Goal: Check status: Check status

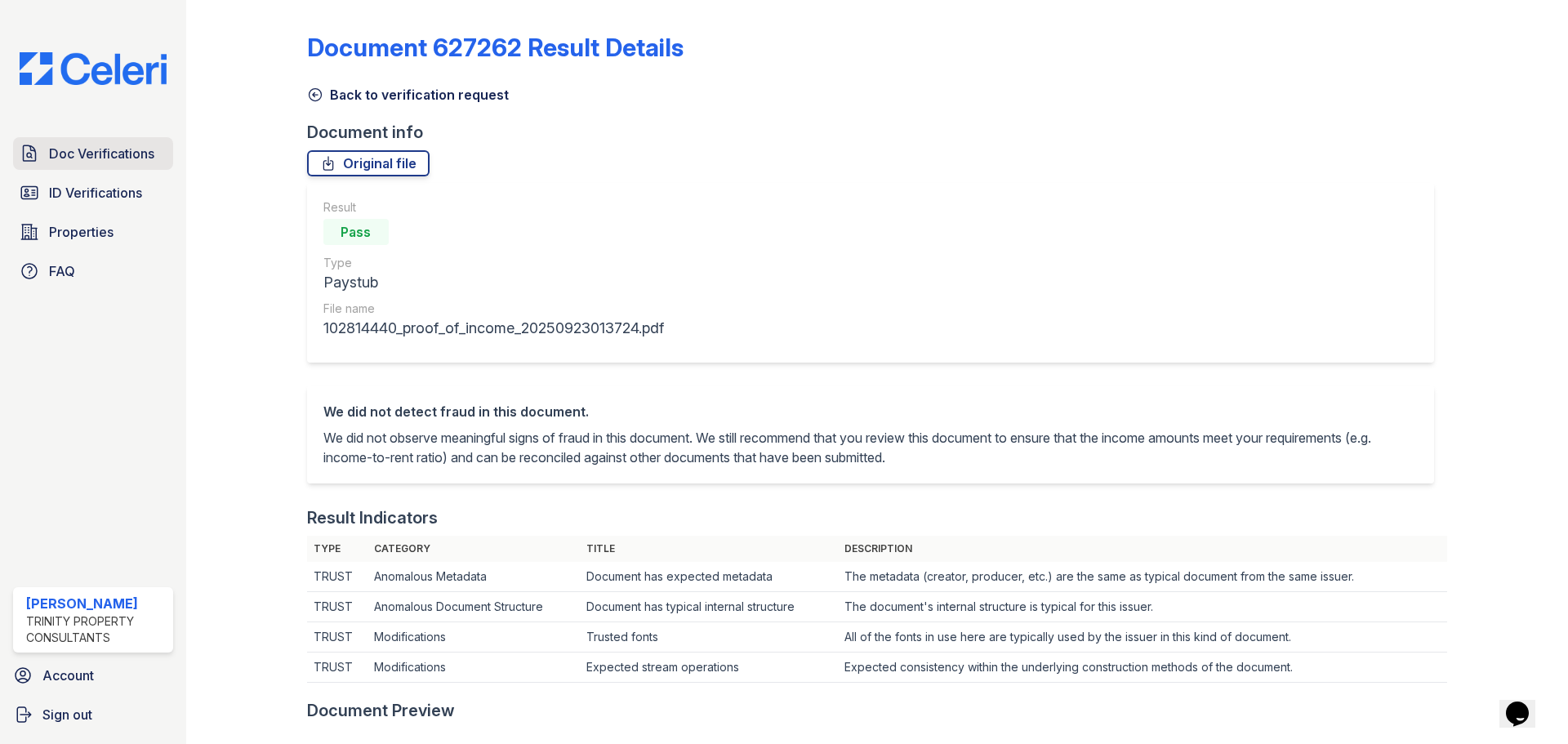
scroll to position [245, 0]
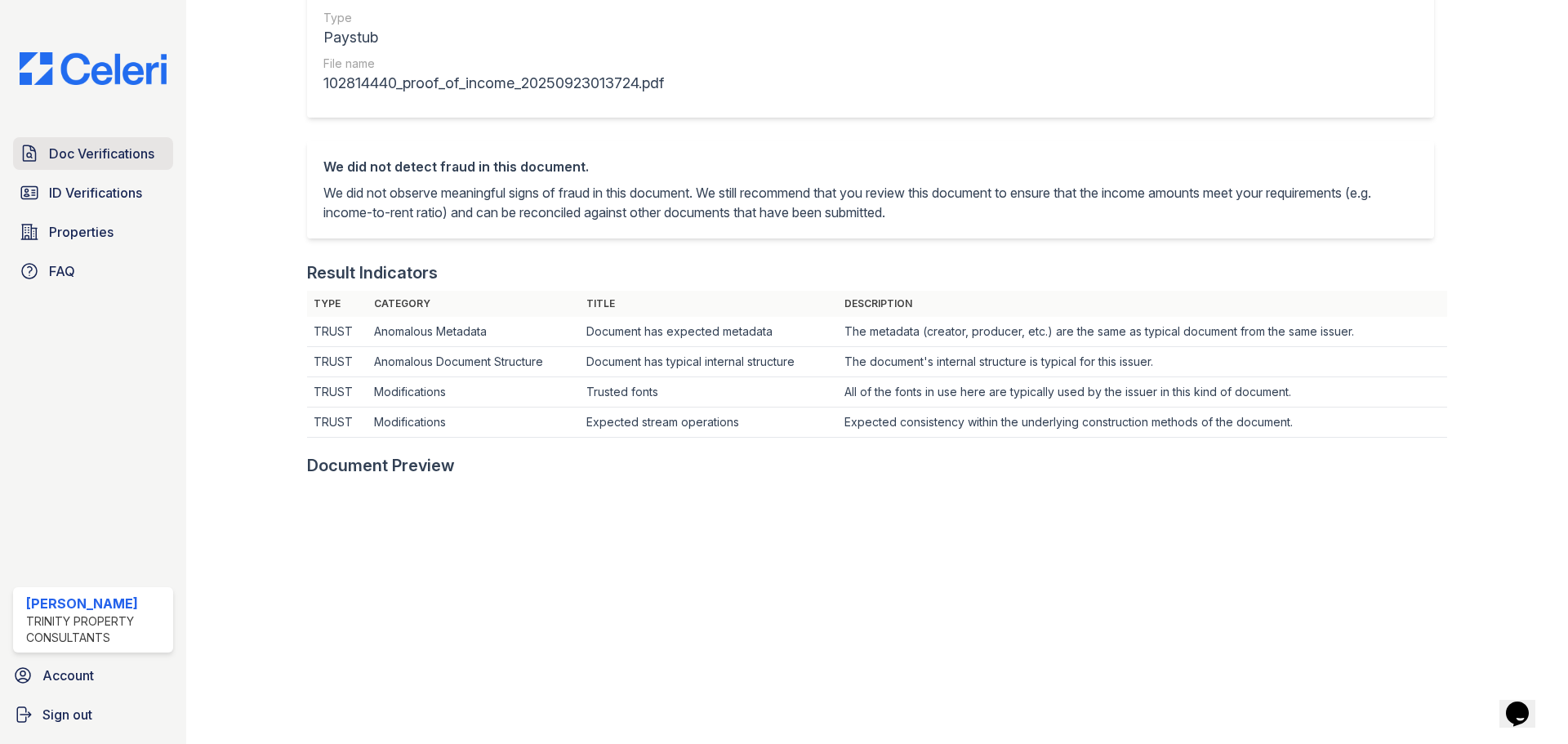
click at [102, 157] on span "Doc Verifications" at bounding box center [102, 153] width 106 height 19
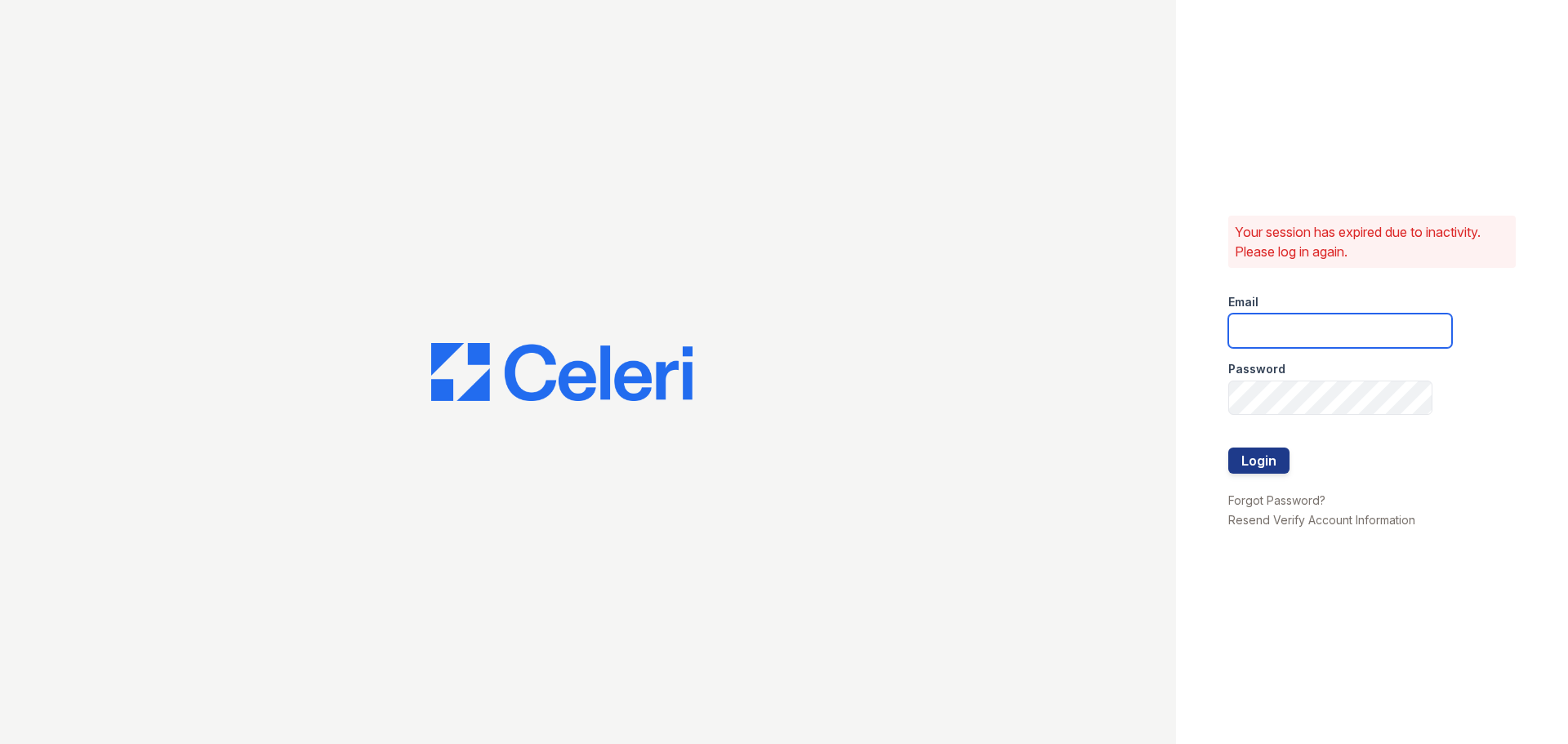
click at [1360, 329] on input "email" at bounding box center [1340, 330] width 224 height 34
type input "mtimbrook@trinity-pm.com"
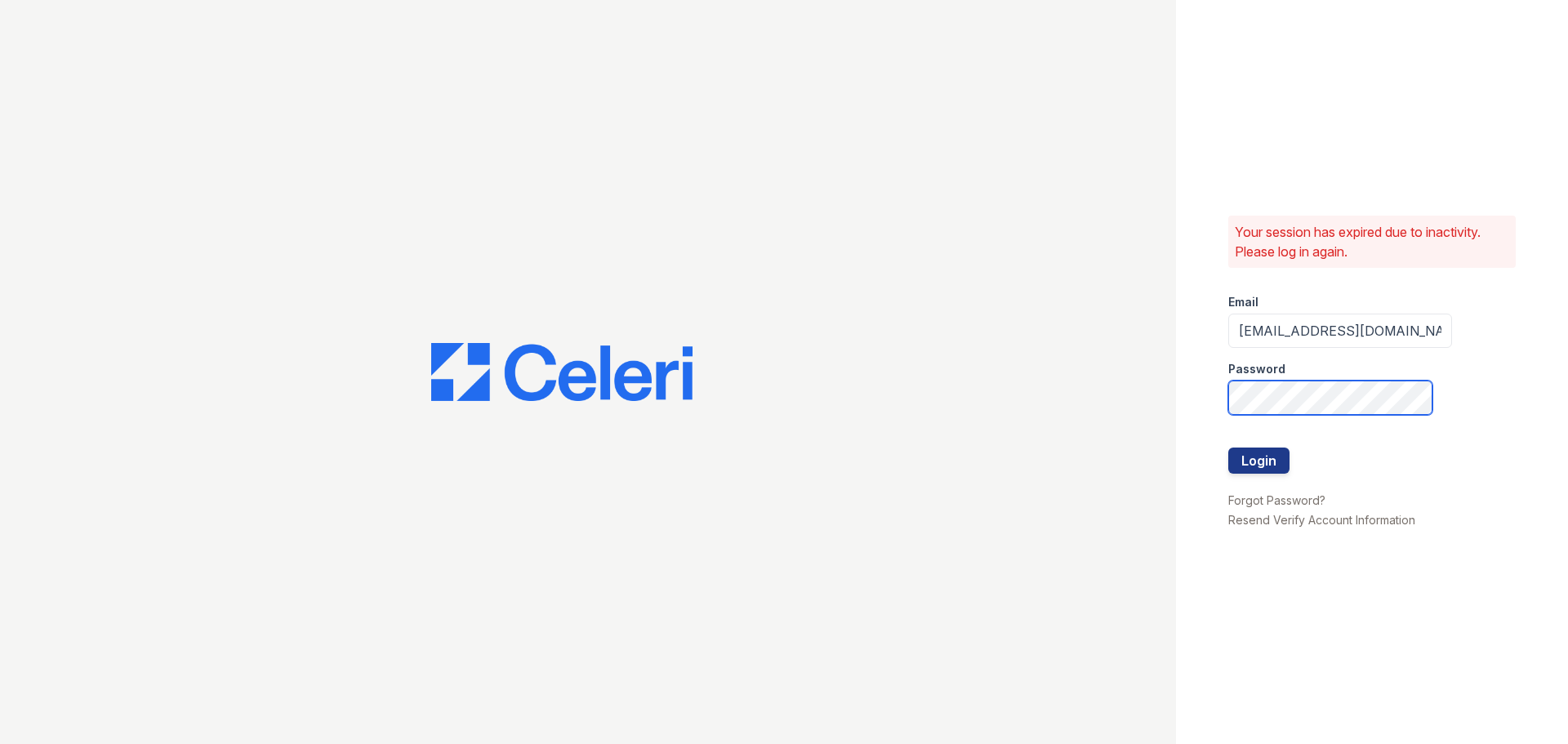
click at [1228, 447] on button "Login" at bounding box center [1259, 460] width 61 height 26
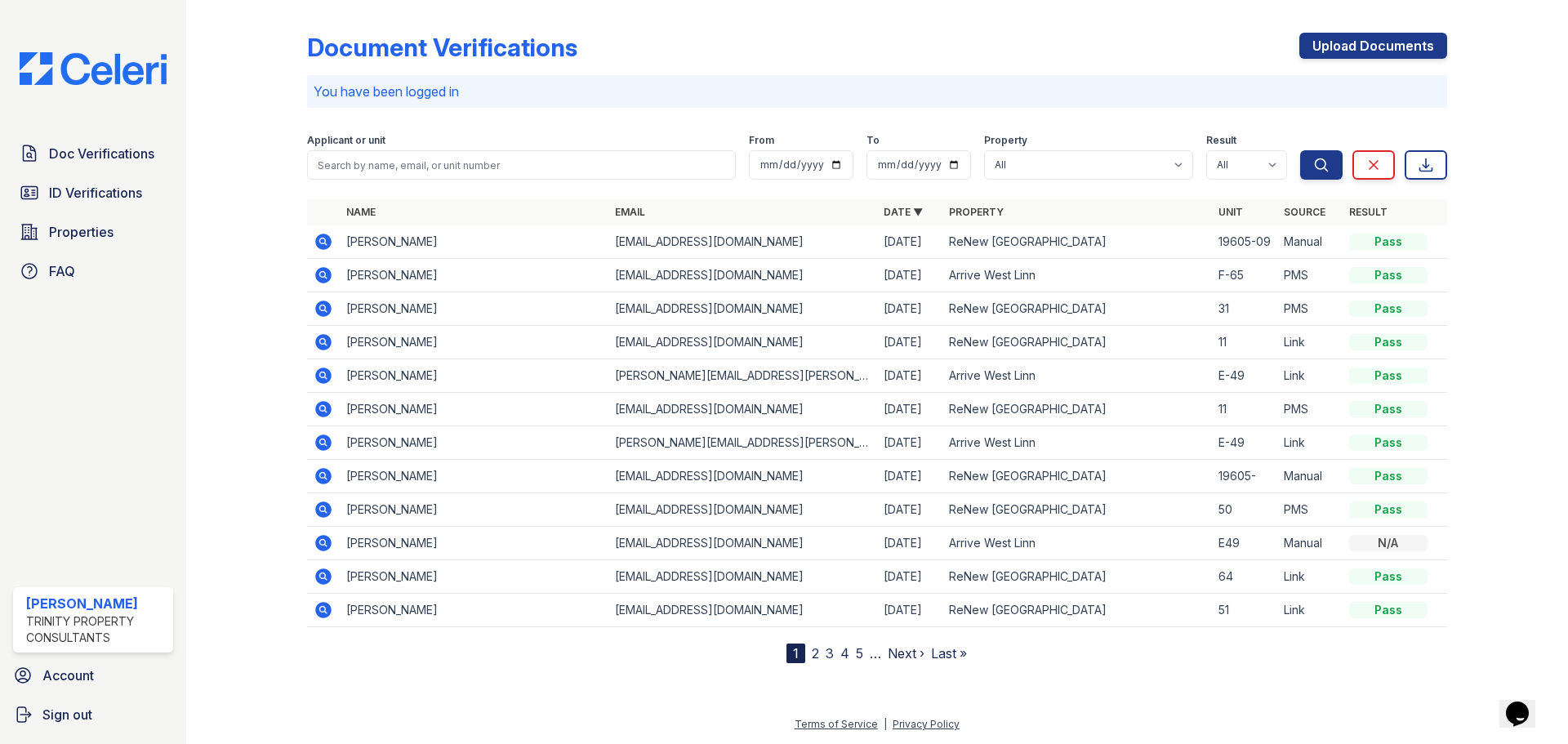
click at [1242, 249] on td "19605-09" at bounding box center [1244, 242] width 66 height 33
click at [324, 242] on icon at bounding box center [322, 241] width 4 height 4
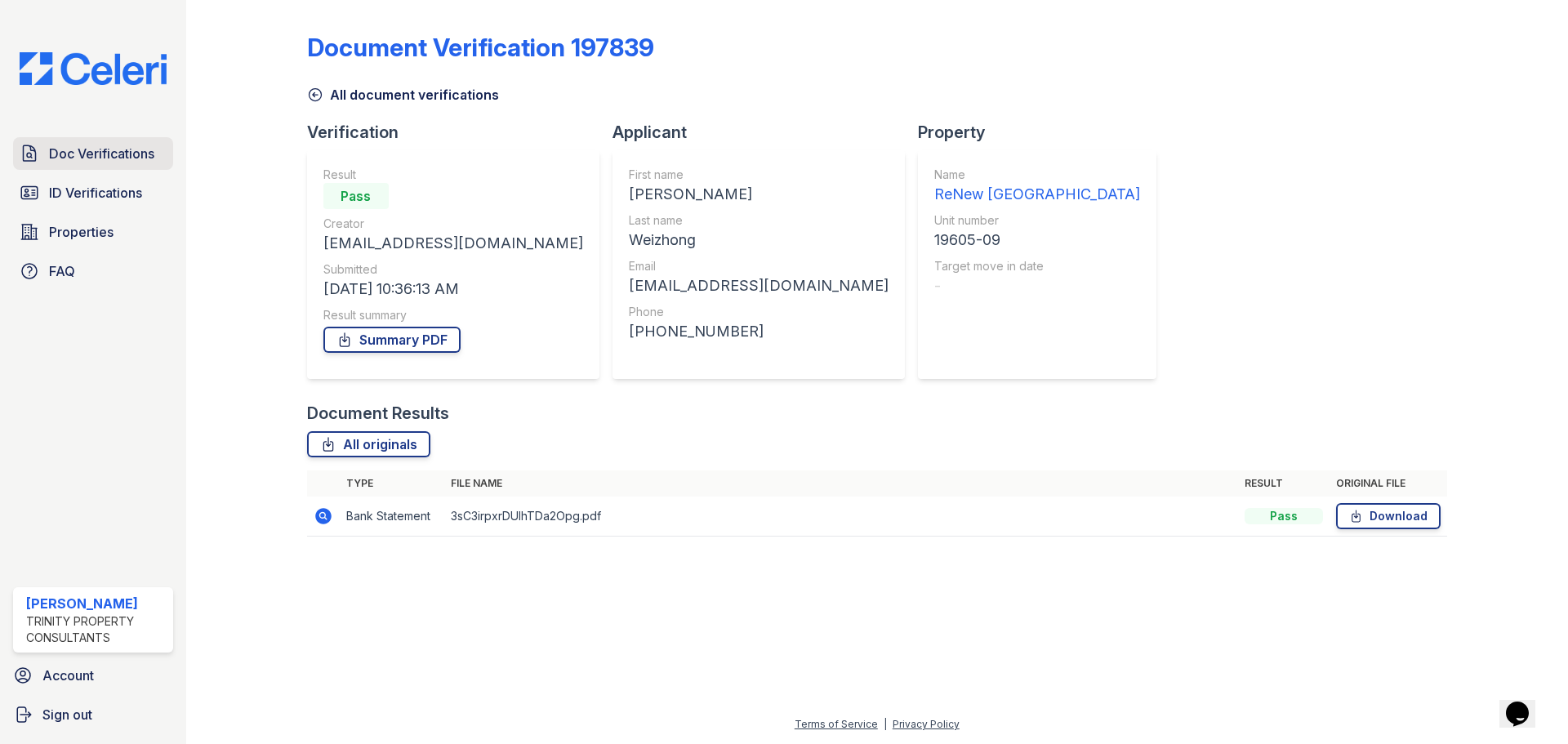
click at [117, 154] on span "Doc Verifications" at bounding box center [102, 153] width 106 height 19
